Goal: Task Accomplishment & Management: Use online tool/utility

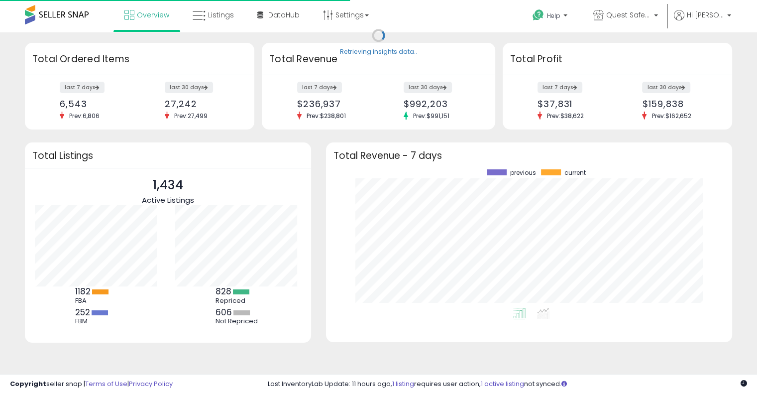
scroll to position [138, 386]
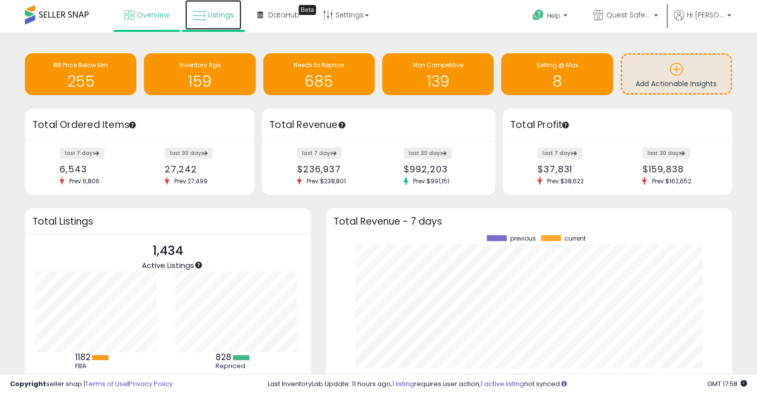
click at [190, 15] on link "Listings" at bounding box center [213, 15] width 56 height 30
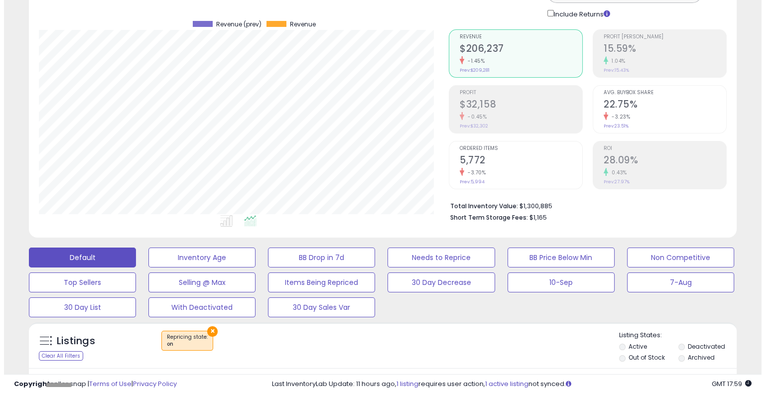
scroll to position [199, 0]
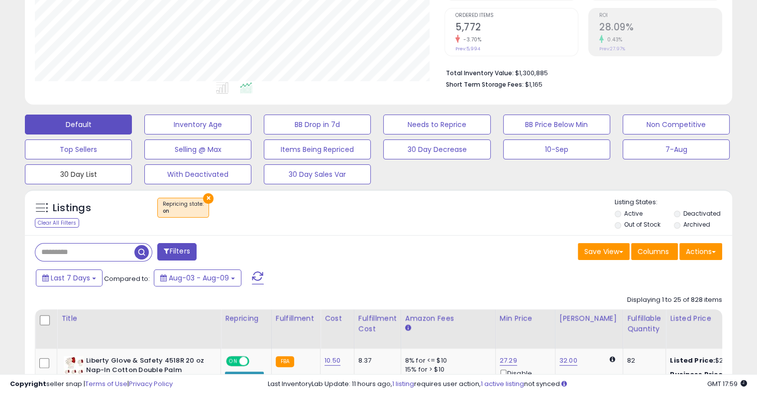
drag, startPoint x: 112, startPoint y: 180, endPoint x: 316, endPoint y: 198, distance: 205.0
click at [144, 134] on button "30 Day List" at bounding box center [197, 125] width 107 height 20
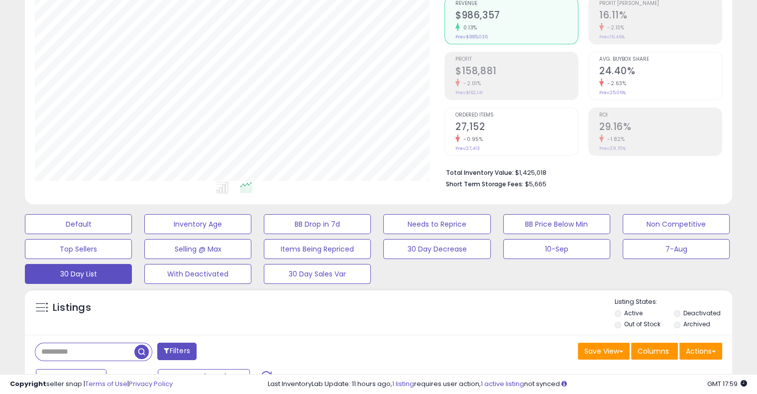
scroll to position [199, 0]
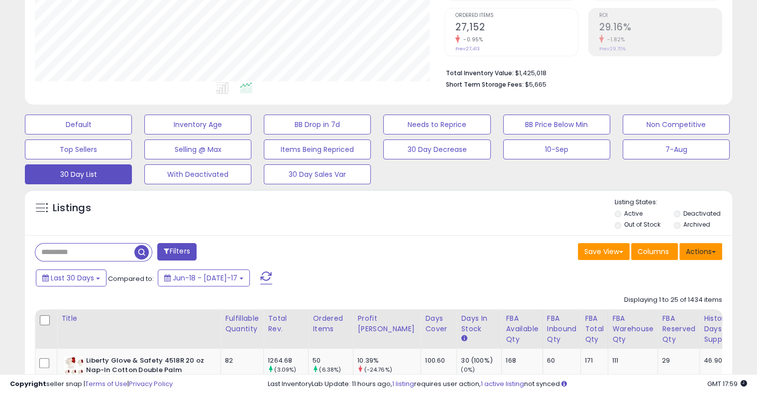
click at [712, 251] on span at bounding box center [714, 252] width 4 height 2
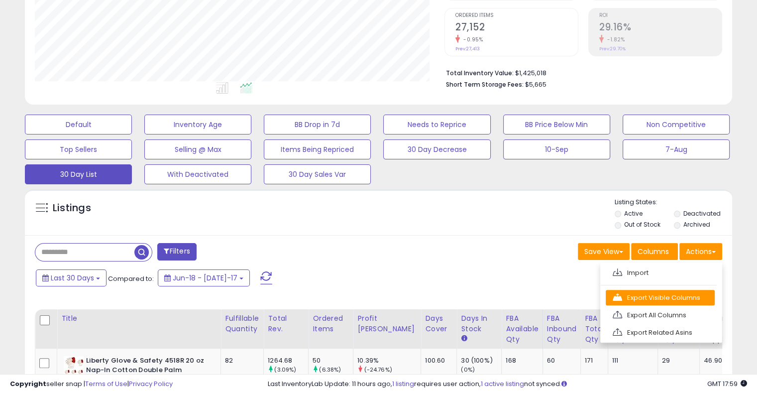
click at [658, 294] on link "Export Visible Columns" at bounding box center [660, 297] width 109 height 15
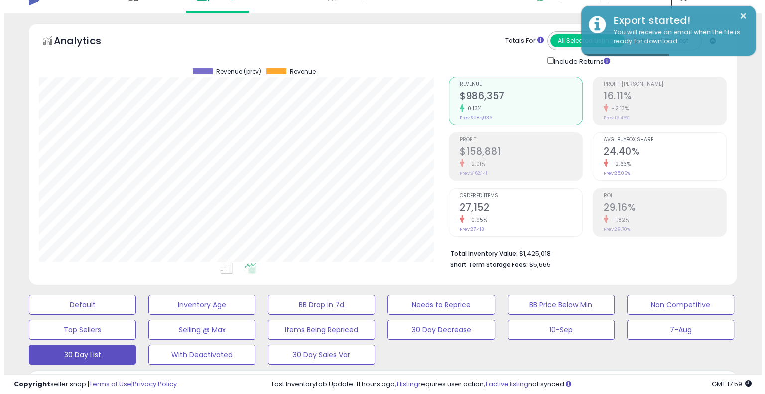
scroll to position [0, 0]
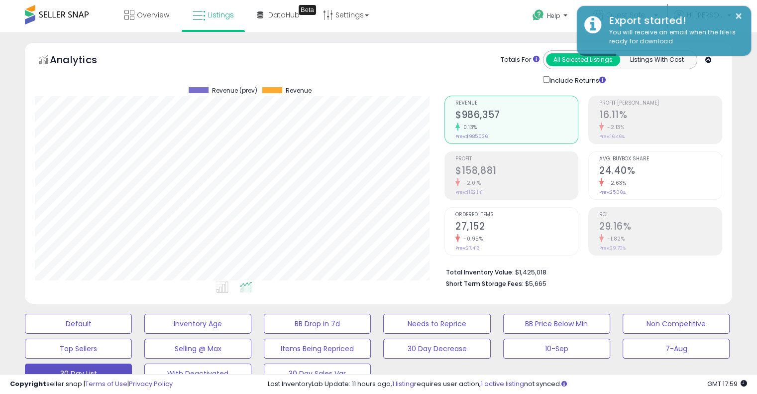
click at [682, 112] on h2 "16.11%" at bounding box center [661, 115] width 122 height 13
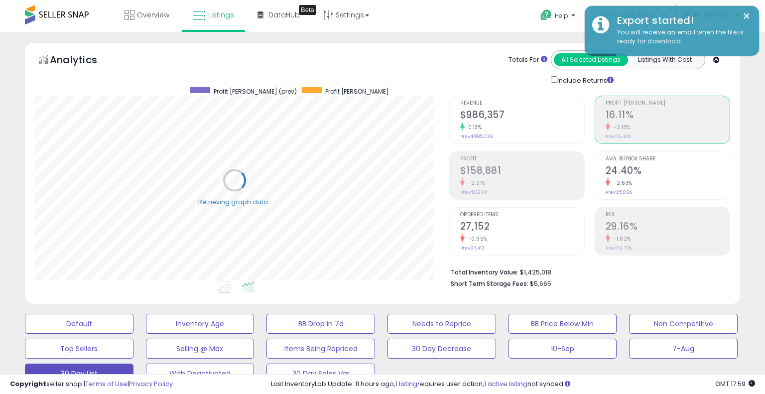
scroll to position [497760, 497554]
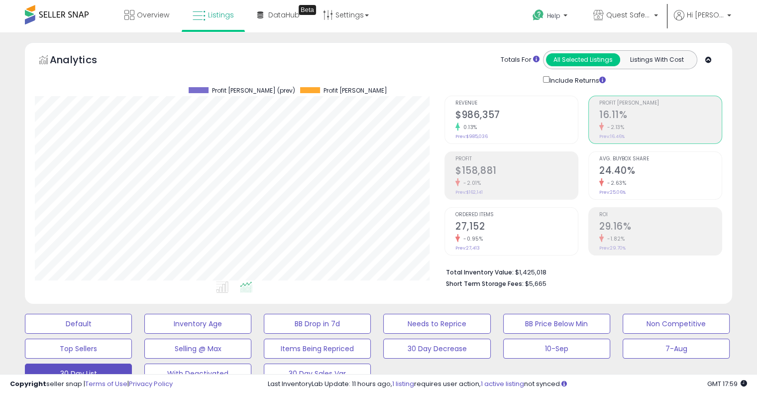
click at [492, 130] on div "0.13%" at bounding box center [517, 126] width 122 height 9
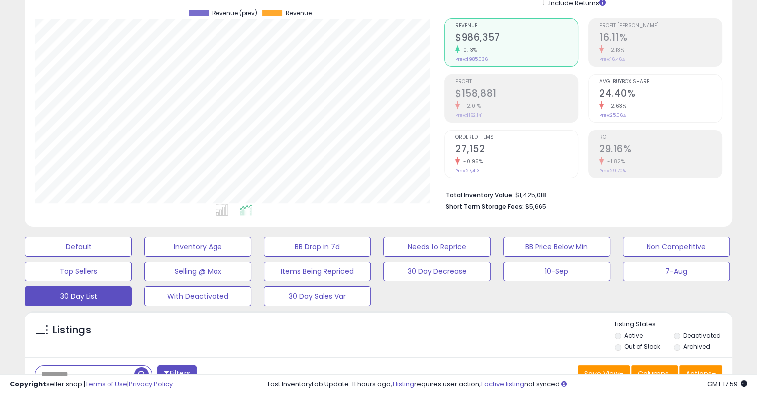
scroll to position [66, 0]
